Goal: Transaction & Acquisition: Obtain resource

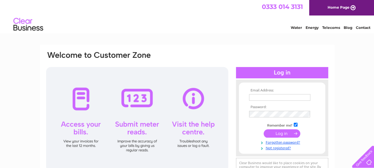
click at [254, 97] on input "text" at bounding box center [279, 97] width 61 height 7
type input "c.salkeld@btinternet.com"
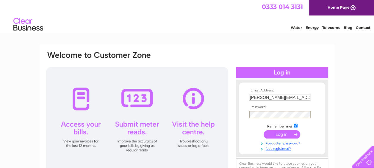
drag, startPoint x: 314, startPoint y: 131, endPoint x: 302, endPoint y: 135, distance: 12.5
click at [310, 133] on td at bounding box center [281, 133] width 69 height 11
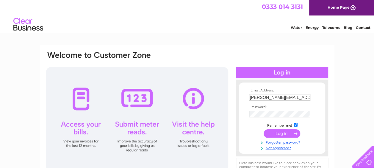
click at [290, 132] on input "submit" at bounding box center [281, 133] width 37 height 8
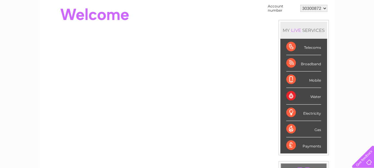
scroll to position [30, 0]
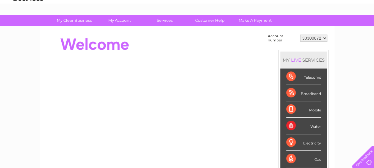
click at [323, 39] on select "30300872 30301219" at bounding box center [313, 37] width 27 height 7
click at [291, 74] on div "Telecoms" at bounding box center [303, 76] width 35 height 16
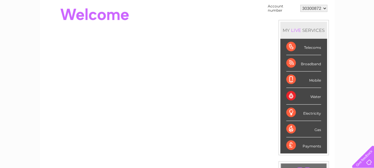
scroll to position [0, 0]
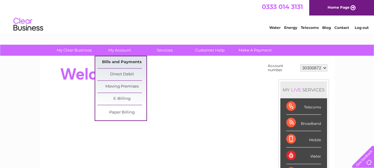
click at [122, 61] on link "Bills and Payments" at bounding box center [121, 62] width 49 height 12
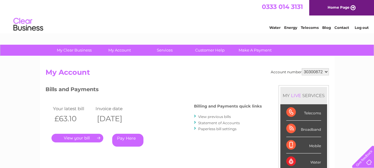
click at [97, 136] on link "." at bounding box center [77, 137] width 52 height 9
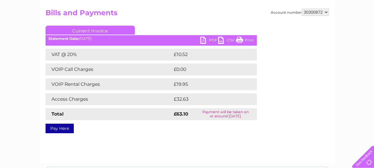
scroll to position [30, 0]
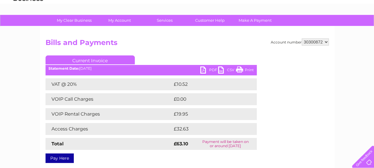
click at [207, 68] on link "PDF" at bounding box center [209, 70] width 18 height 9
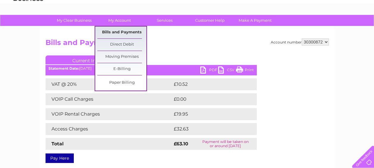
click at [134, 32] on link "Bills and Payments" at bounding box center [121, 32] width 49 height 12
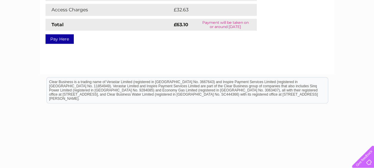
scroll to position [59, 0]
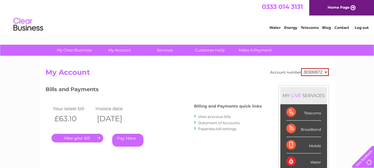
click at [363, 26] on link "Log out" at bounding box center [361, 27] width 14 height 4
